Goal: Register for event/course

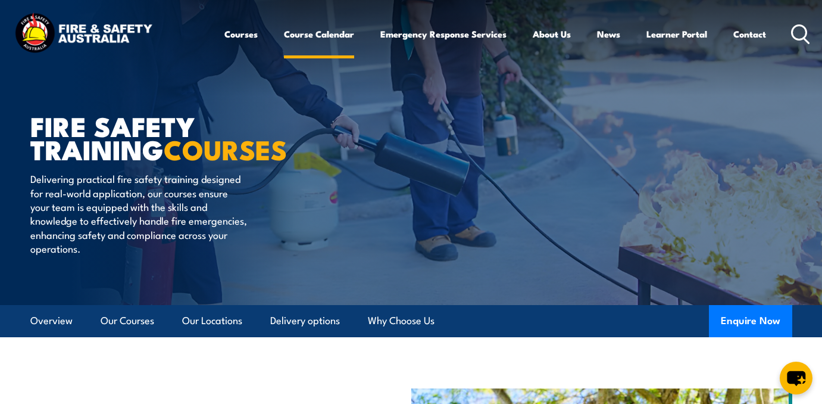
click at [324, 39] on link "Course Calendar" at bounding box center [319, 34] width 70 height 29
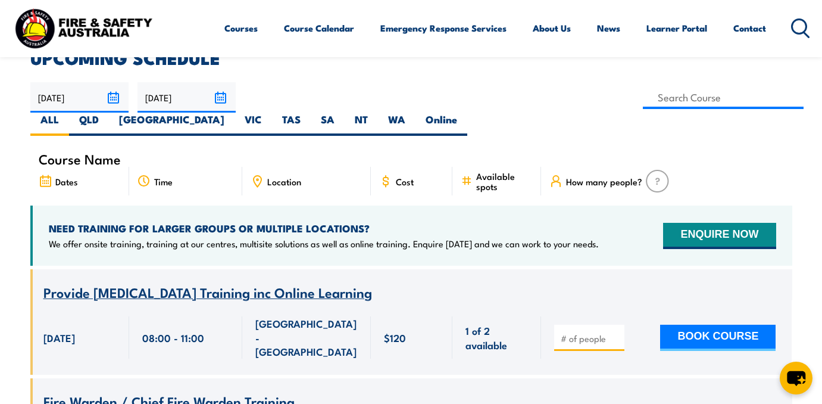
scroll to position [305, 0]
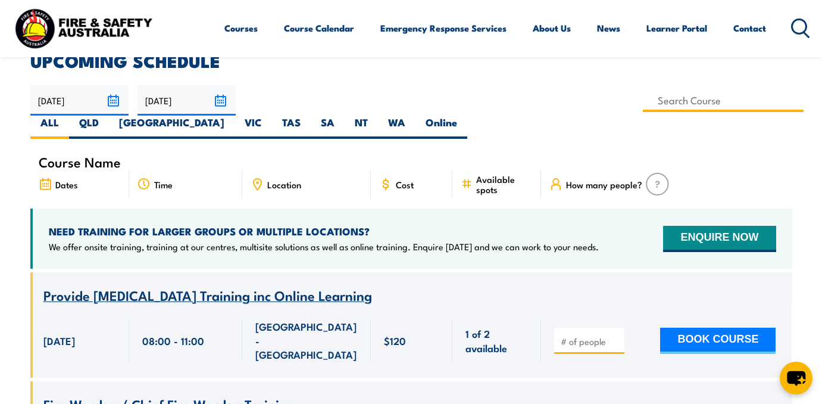
click at [643, 99] on input at bounding box center [723, 100] width 161 height 23
type input "Provide Advanced First Aid, Advanced [MEDICAL_DATA] and [MEDICAL_DATA] Training"
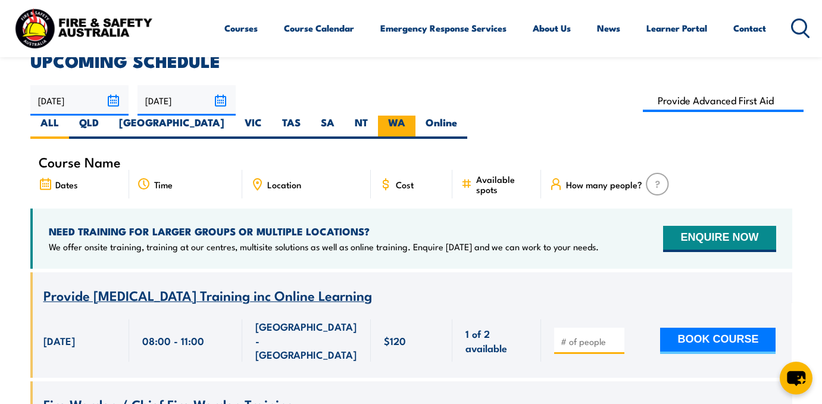
click at [415, 115] on label "WA" at bounding box center [396, 126] width 37 height 23
click at [413, 115] on input "WA" at bounding box center [409, 119] width 8 height 8
radio input "true"
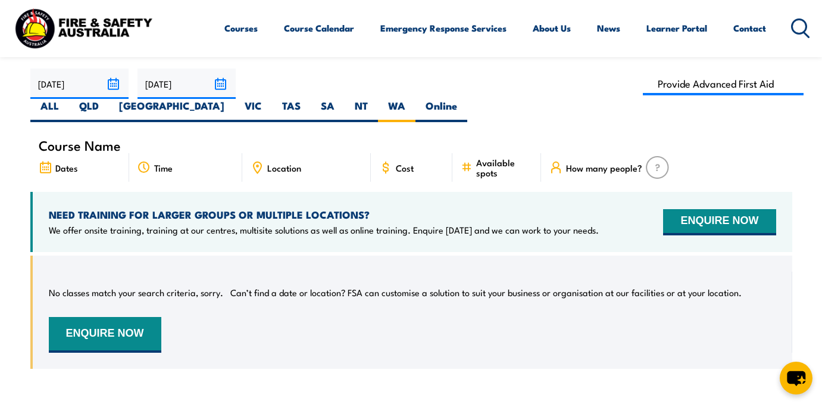
scroll to position [307, 0]
